Goal: Information Seeking & Learning: Learn about a topic

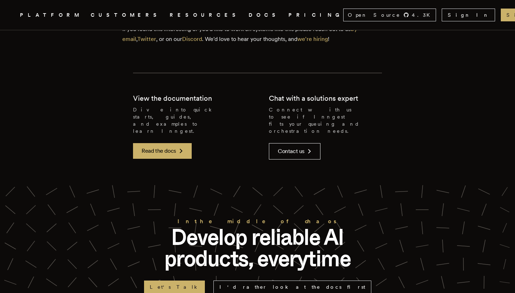
scroll to position [2457, 0]
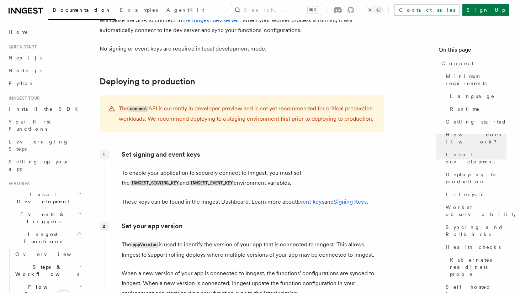
scroll to position [1123, 0]
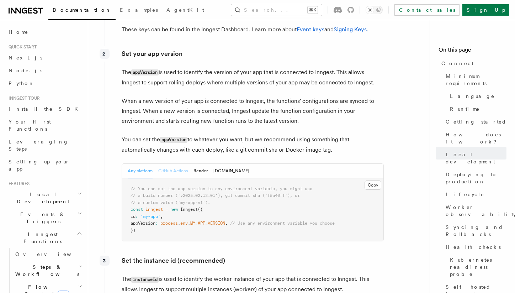
click at [180, 164] on button "GitHub Actions" at bounding box center [173, 171] width 30 height 15
click at [141, 164] on button "Any platform" at bounding box center [140, 171] width 25 height 15
click at [177, 164] on button "GitHub Actions" at bounding box center [173, 171] width 30 height 15
click at [140, 164] on button "Any platform" at bounding box center [140, 171] width 25 height 15
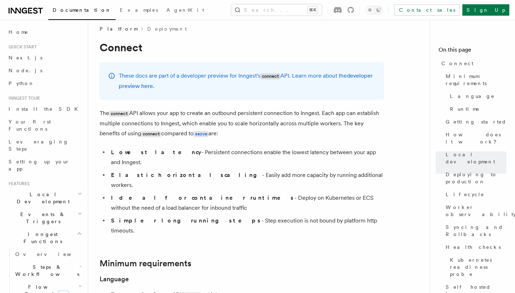
scroll to position [0, 0]
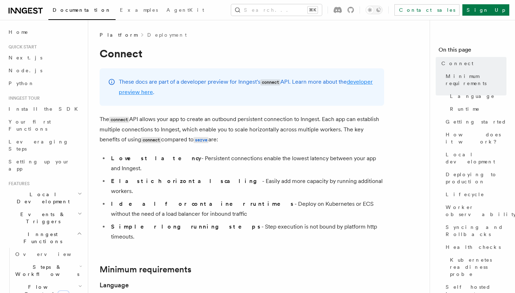
click at [166, 94] on link "developer preview here" at bounding box center [246, 86] width 254 height 17
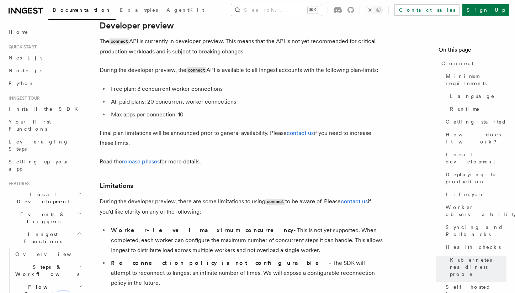
scroll to position [3894, 0]
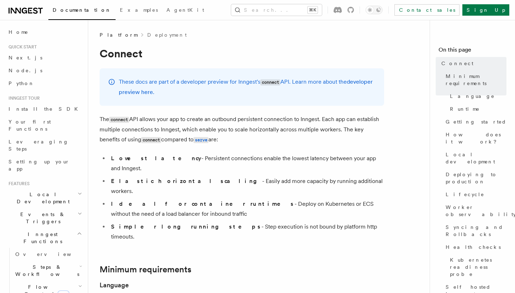
click at [109, 31] on span "Platform" at bounding box center [119, 34] width 38 height 7
click at [109, 33] on span "Platform" at bounding box center [119, 34] width 38 height 7
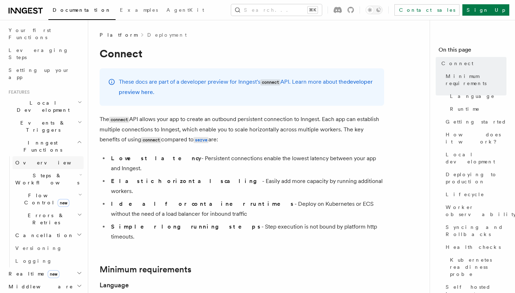
scroll to position [251, 0]
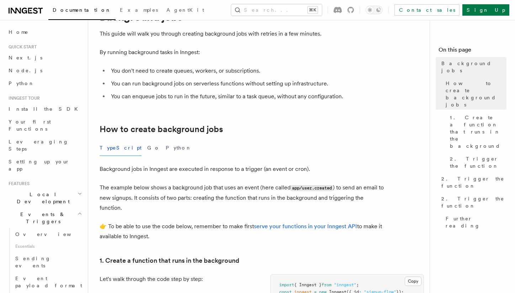
scroll to position [331, 0]
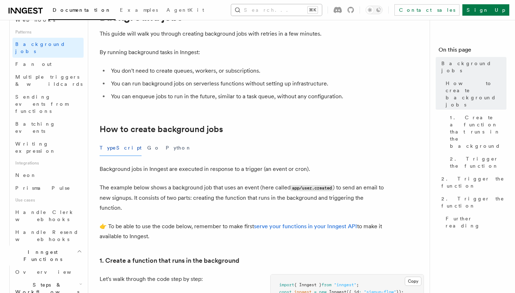
click at [283, 7] on button "Search... ⌘K" at bounding box center [276, 9] width 91 height 11
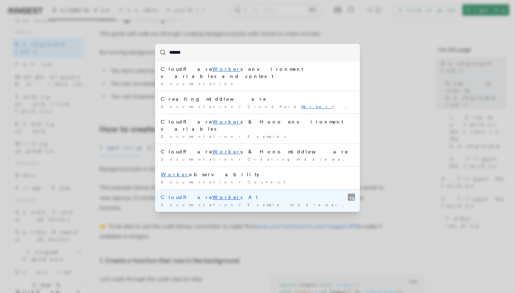
type input "*******"
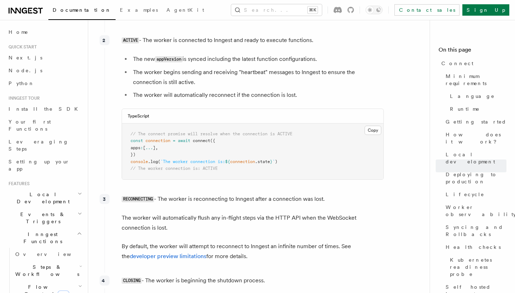
scroll to position [1796, 0]
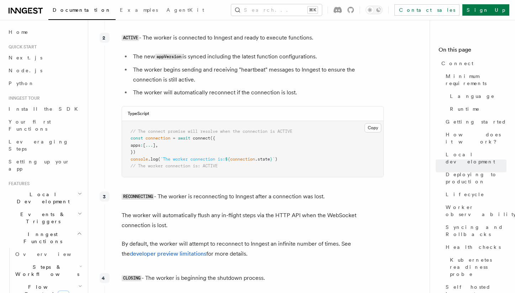
click at [309, 191] on p "RECONNECTING - The worker is reconnecting to Inngest after a connection was los…" at bounding box center [253, 196] width 262 height 10
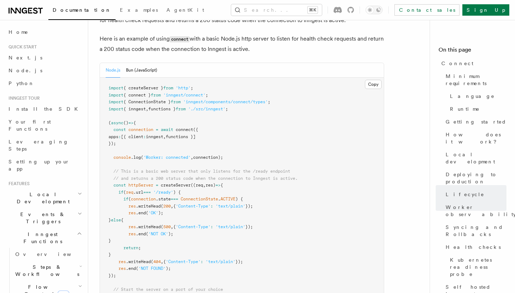
scroll to position [3098, 0]
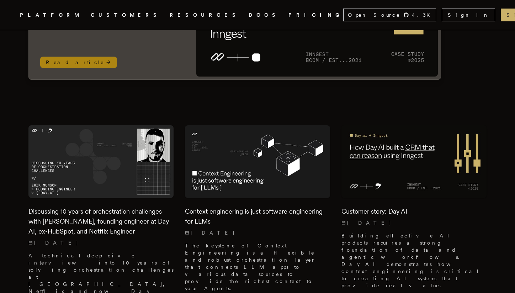
scroll to position [846, 0]
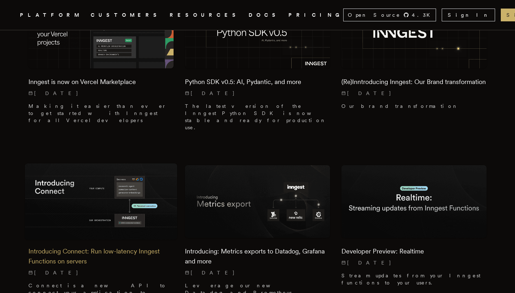
click at [95, 246] on h2 "Introducing Connect: Run low-latency Inngest Functions on servers" at bounding box center [100, 256] width 145 height 20
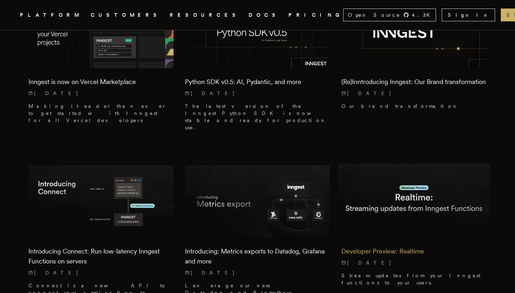
click at [423, 163] on img at bounding box center [414, 201] width 152 height 76
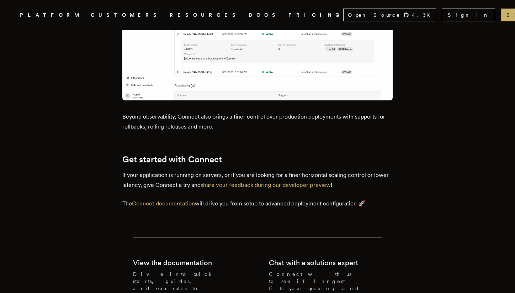
scroll to position [948, 0]
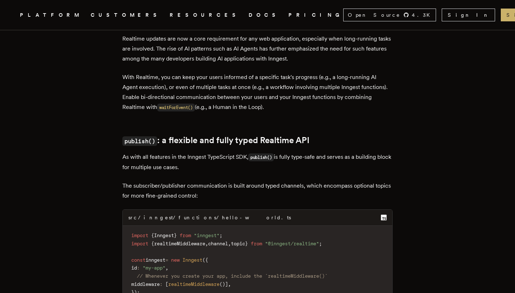
scroll to position [271, 0]
